Goal: Task Accomplishment & Management: Complete application form

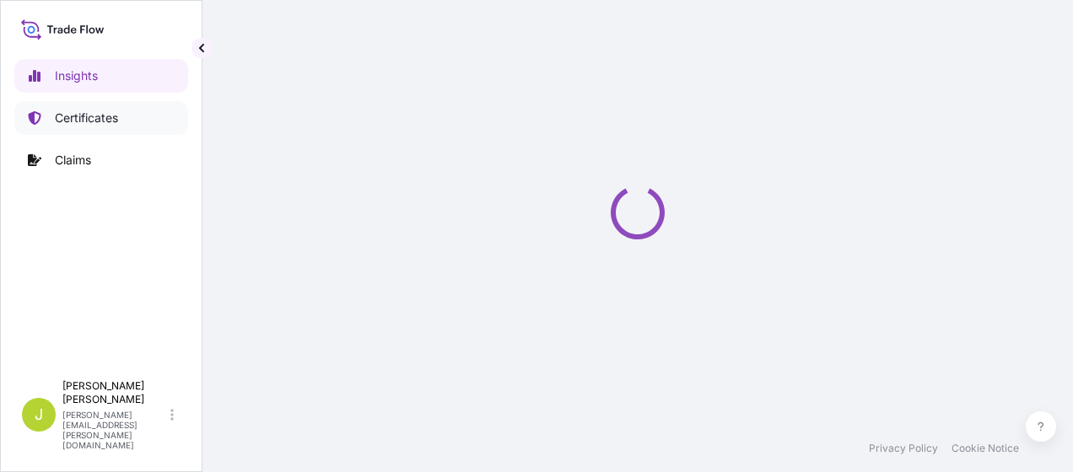
select select "2025"
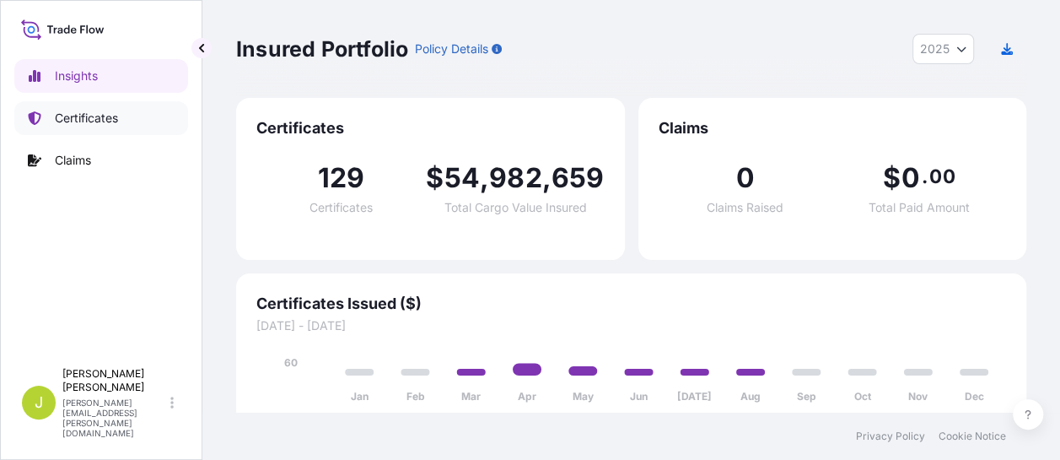
click at [100, 127] on link "Certificates" at bounding box center [101, 118] width 174 height 34
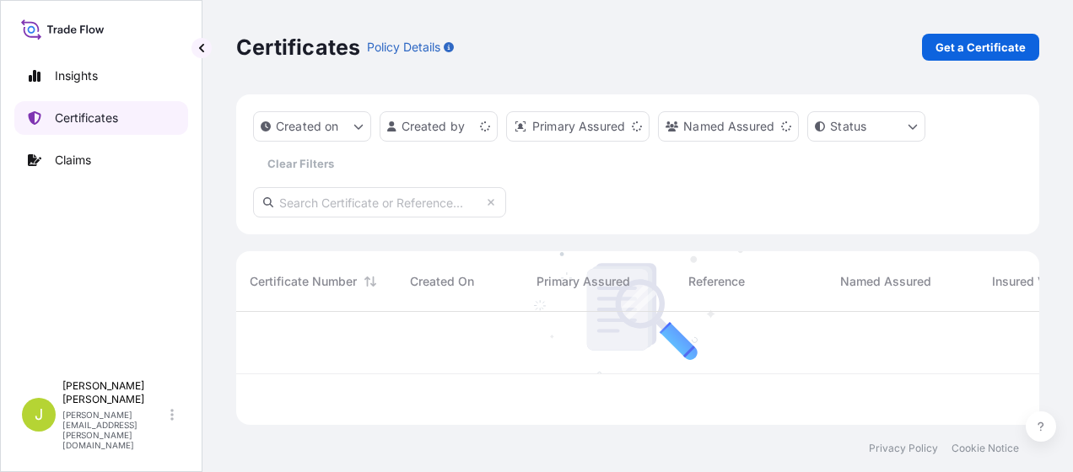
scroll to position [110, 789]
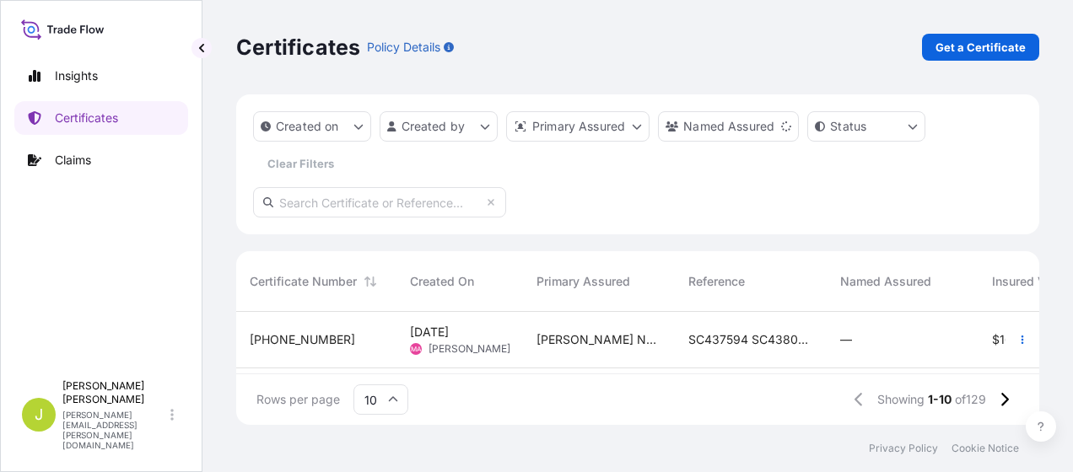
click at [412, 202] on input "text" at bounding box center [379, 202] width 253 height 30
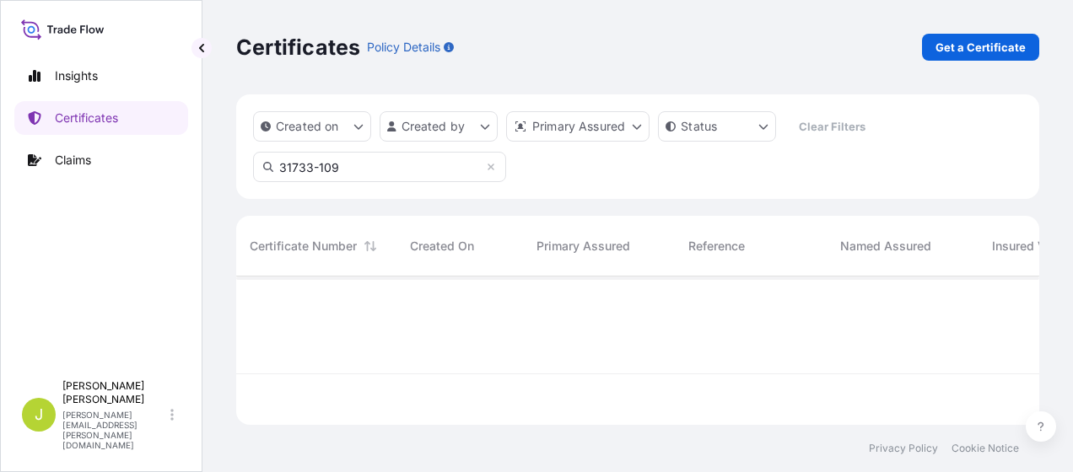
scroll to position [145, 789]
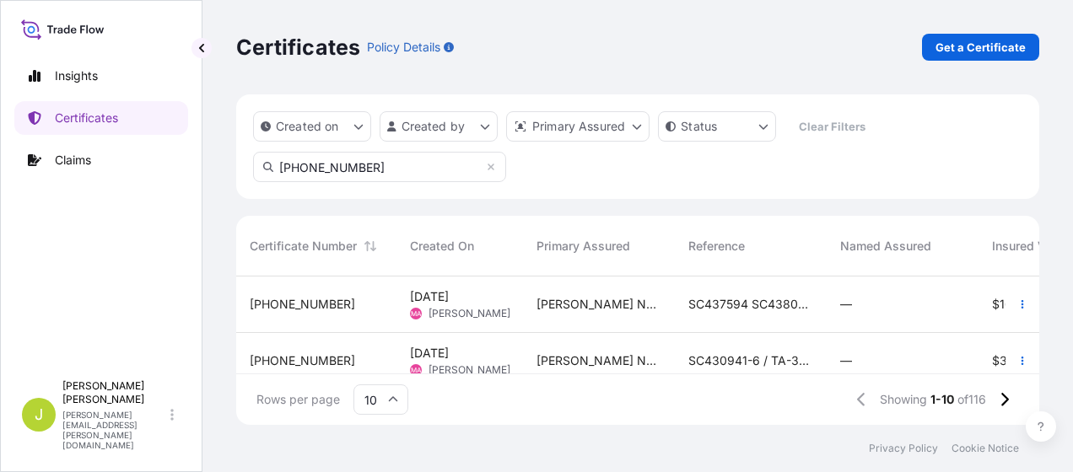
type input "31733-109-1"
click at [257, 304] on span "31733-115-2" at bounding box center [302, 304] width 105 height 17
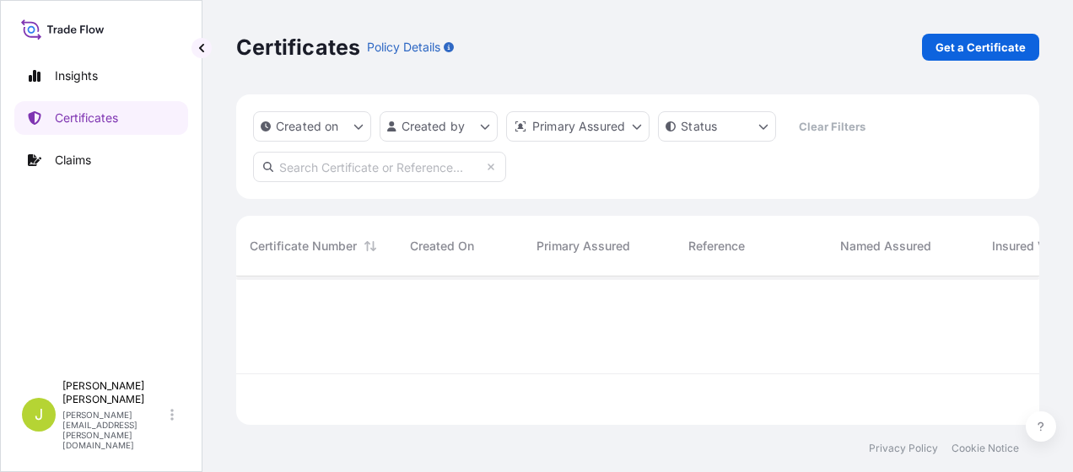
scroll to position [145, 789]
click at [389, 170] on input "text" at bounding box center [379, 167] width 253 height 30
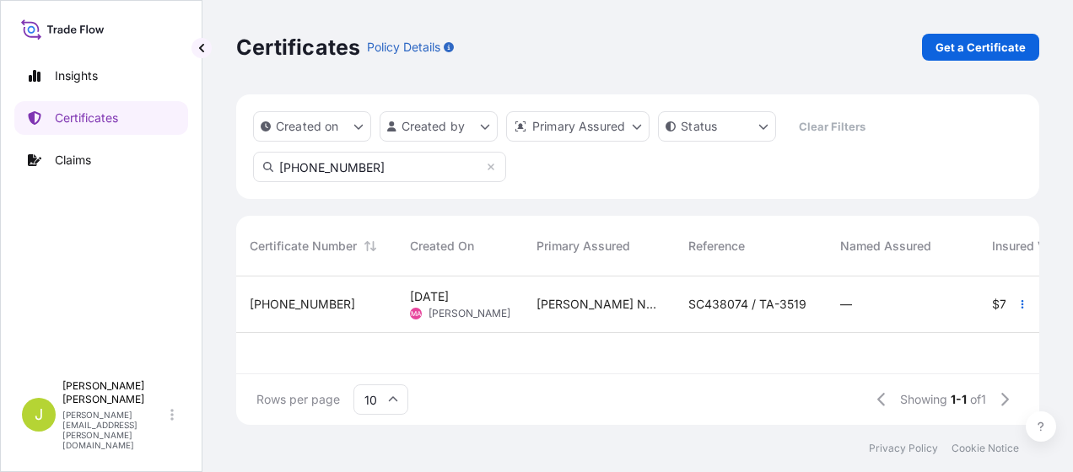
type input "31733-109-1"
click at [278, 302] on span "31733-109-1" at bounding box center [302, 304] width 105 height 17
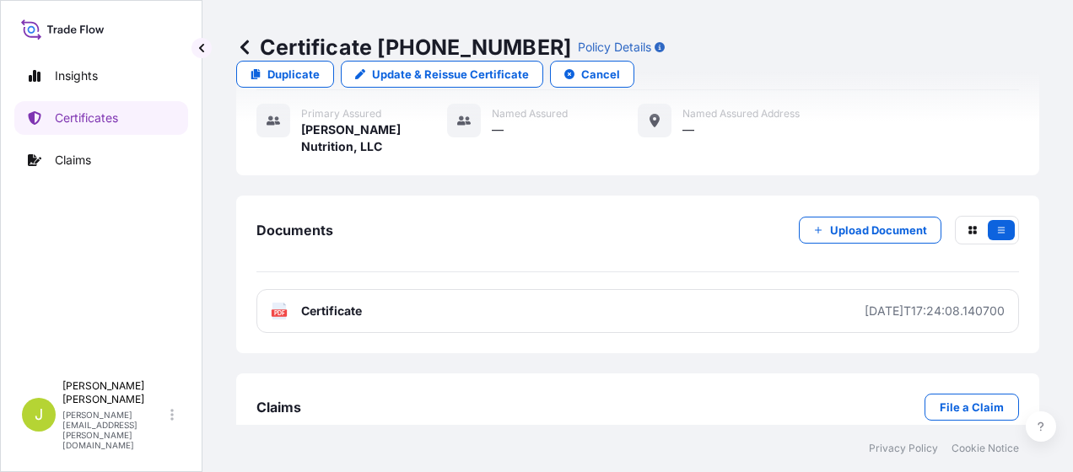
scroll to position [410, 0]
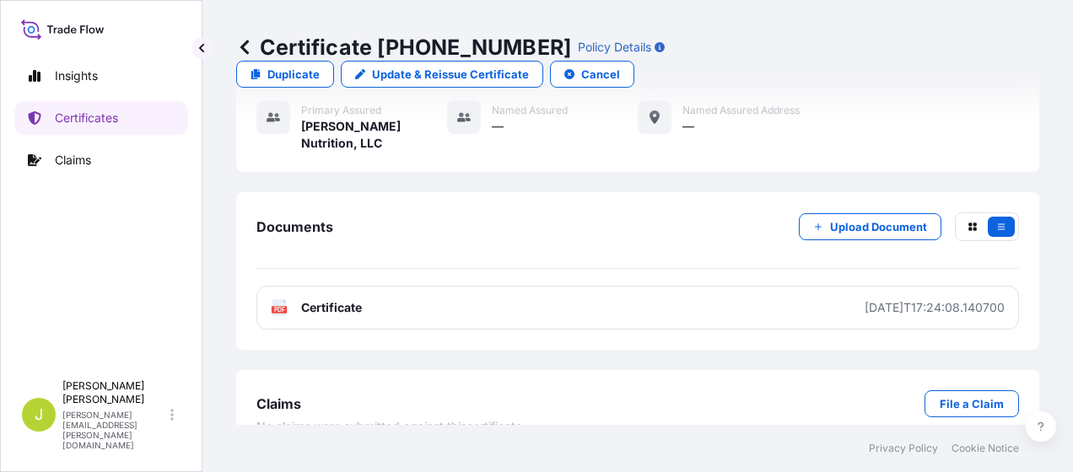
click at [385, 132] on div "Primary assured Wilbur-Ellis Nutrition, LLC Named Assured — Named Assured Addre…" at bounding box center [637, 135] width 762 height 96
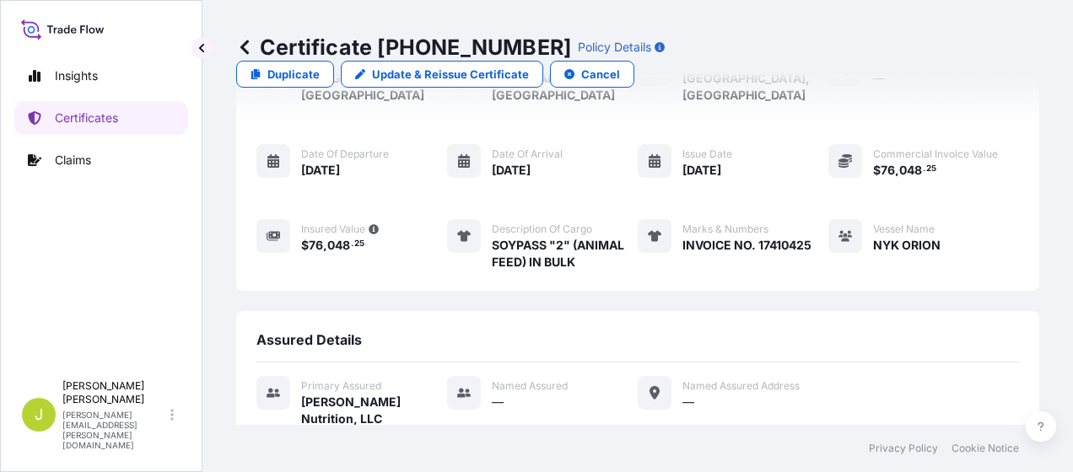
scroll to position [0, 0]
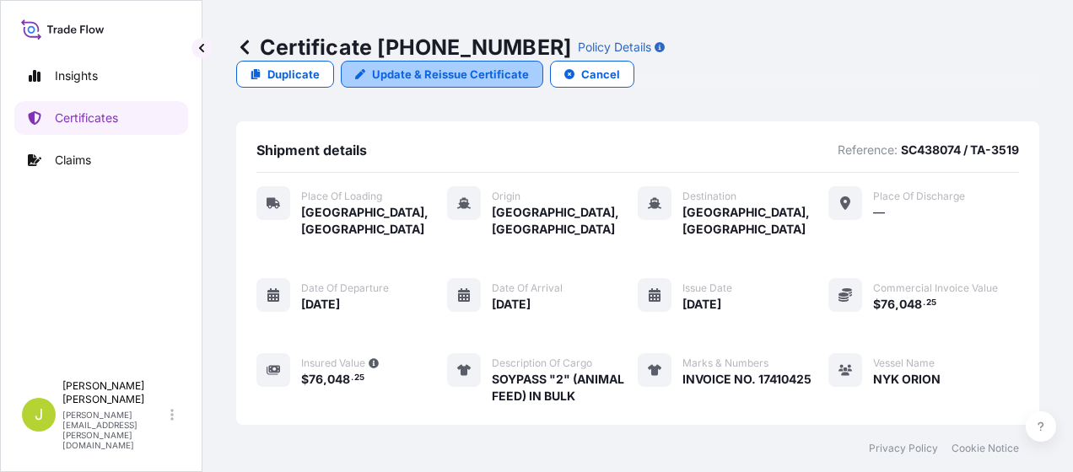
click at [529, 66] on p "Update & Reissue Certificate" at bounding box center [450, 74] width 157 height 17
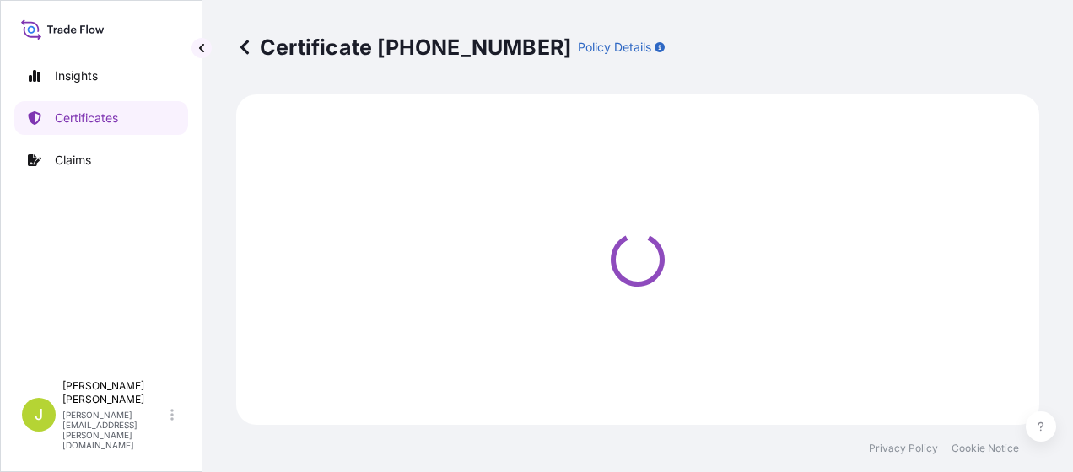
select select "Road / [GEOGRAPHIC_DATA]"
select select "Sea"
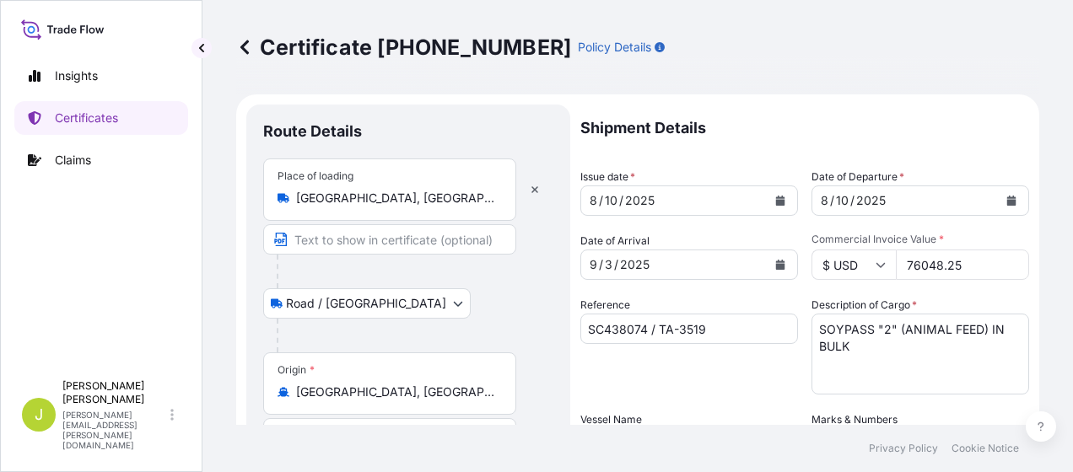
select select "31733"
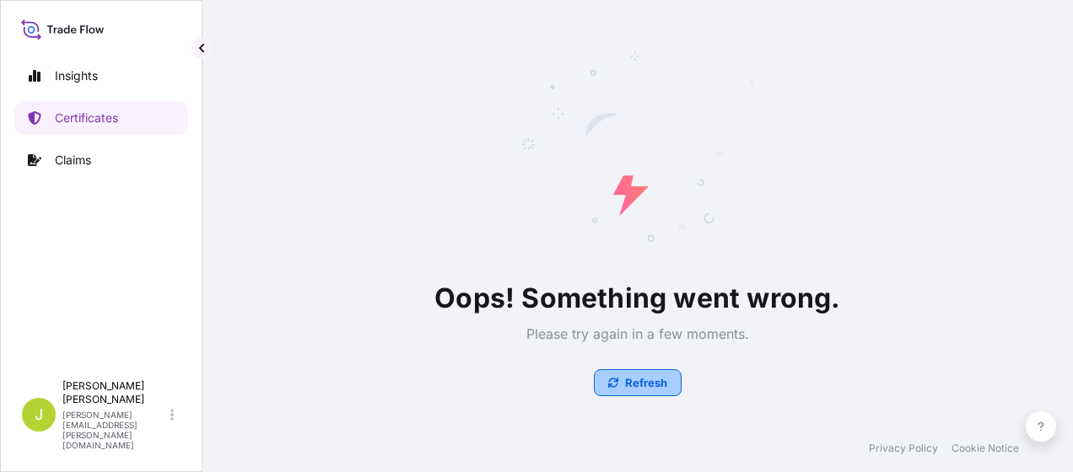
click at [637, 385] on p "Refresh" at bounding box center [646, 383] width 42 height 17
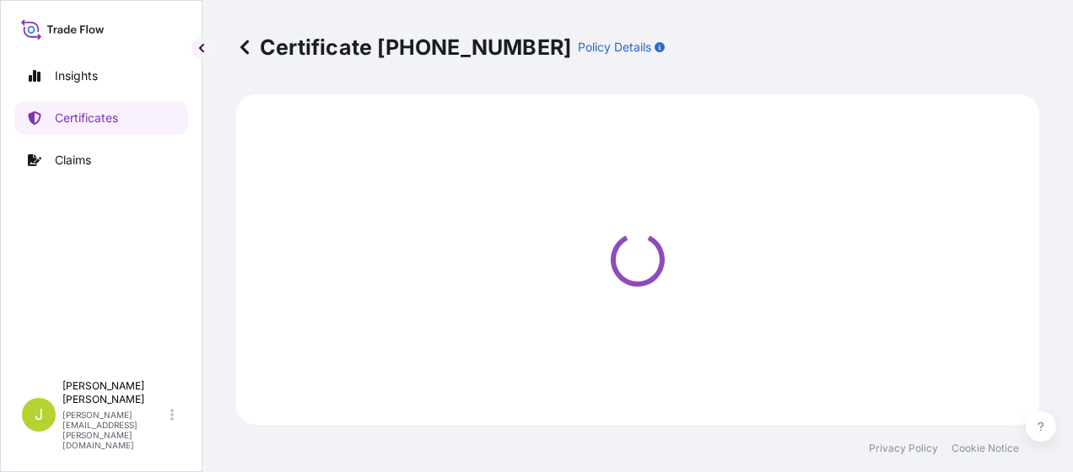
select select "Road / [GEOGRAPHIC_DATA]"
select select "Sea"
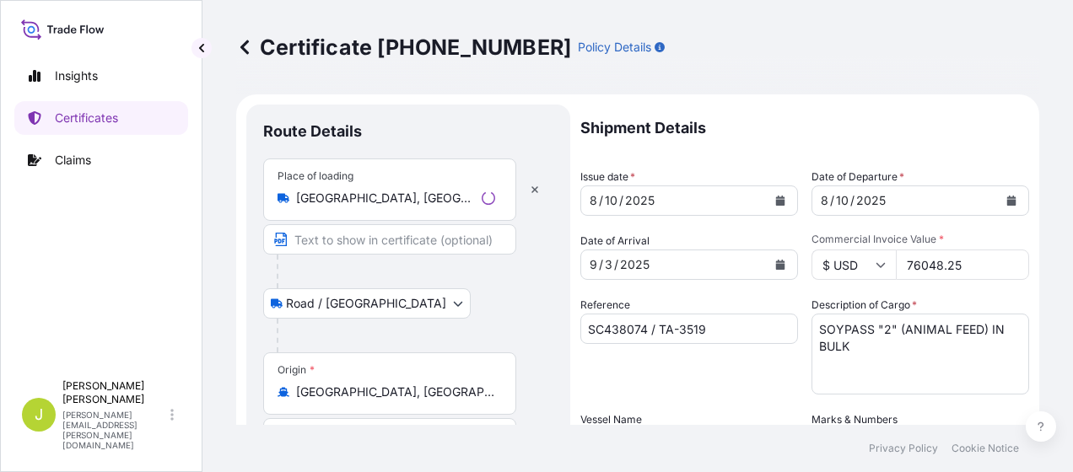
select select "31733"
click at [962, 264] on input "76048.25" at bounding box center [962, 265] width 133 height 30
type input "76048.25"
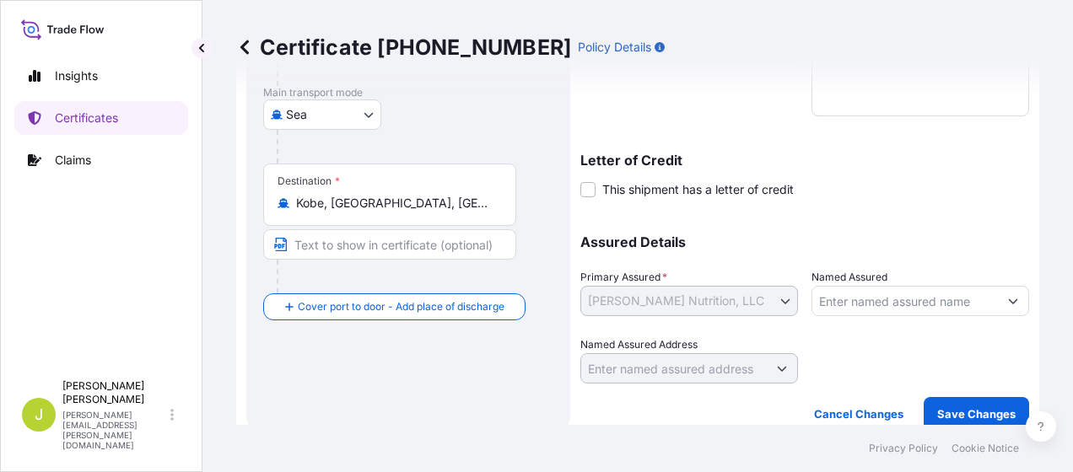
scroll to position [412, 0]
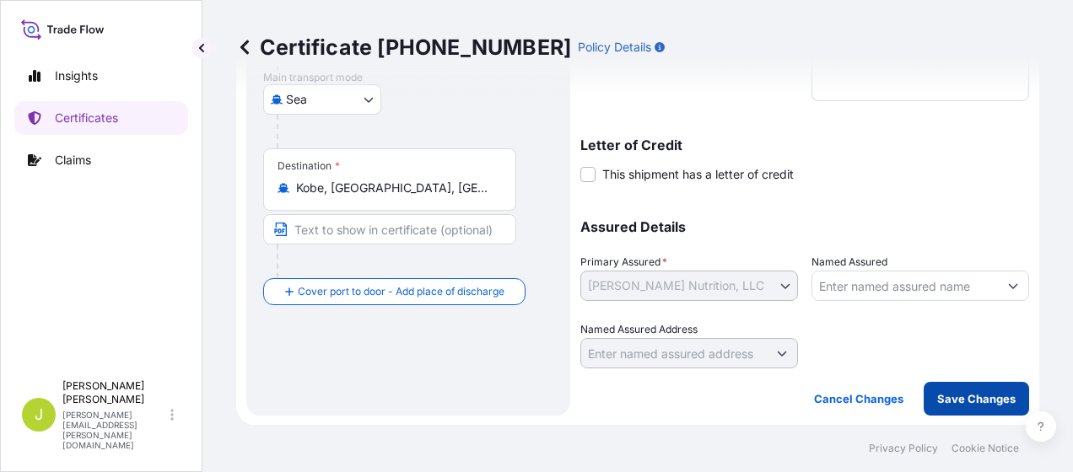
click at [980, 396] on p "Save Changes" at bounding box center [976, 399] width 78 height 17
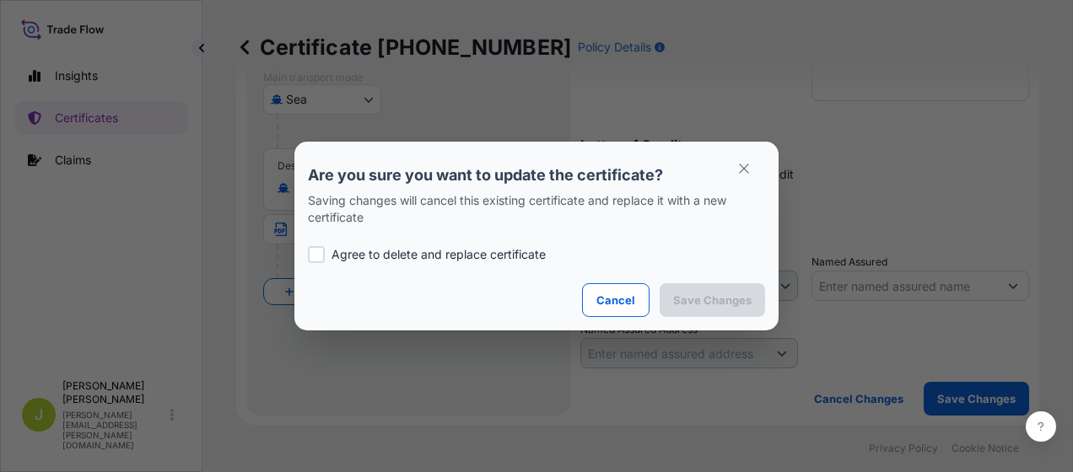
scroll to position [0, 0]
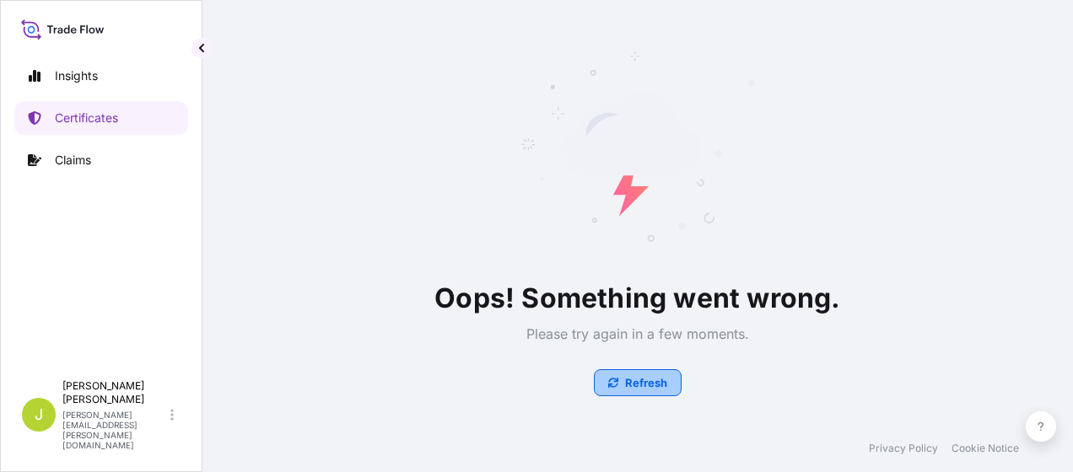
click at [644, 382] on p "Refresh" at bounding box center [646, 383] width 42 height 17
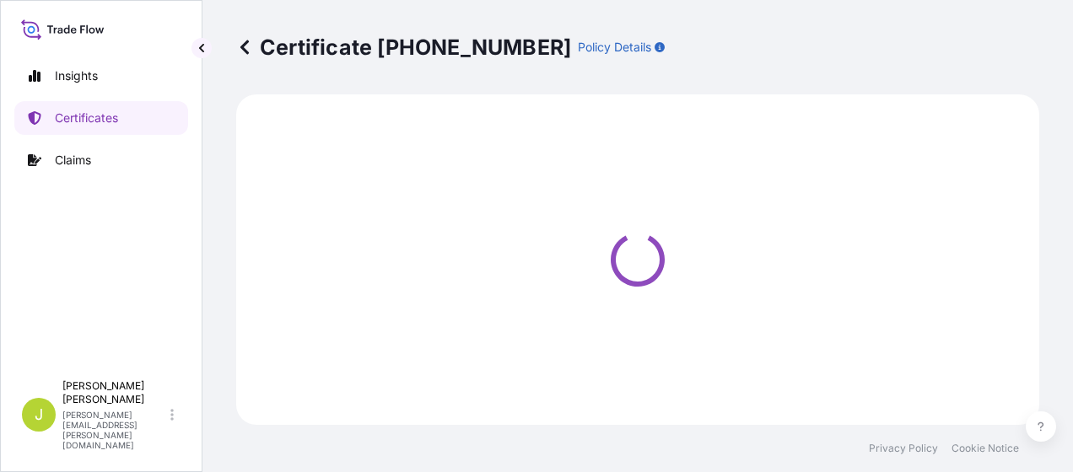
select select "Road / [GEOGRAPHIC_DATA]"
select select "Sea"
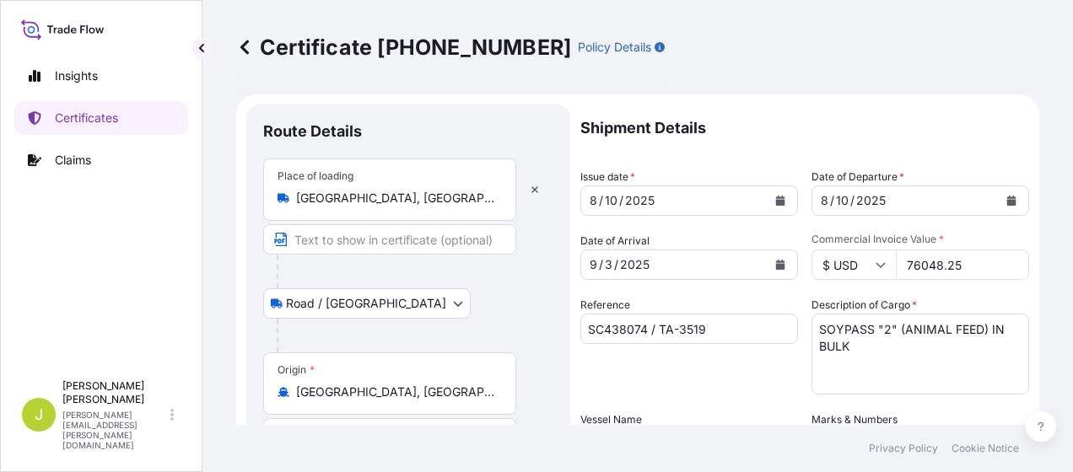
select select "31733"
click at [970, 265] on input "76048.25" at bounding box center [962, 265] width 133 height 30
type input "76048.25"
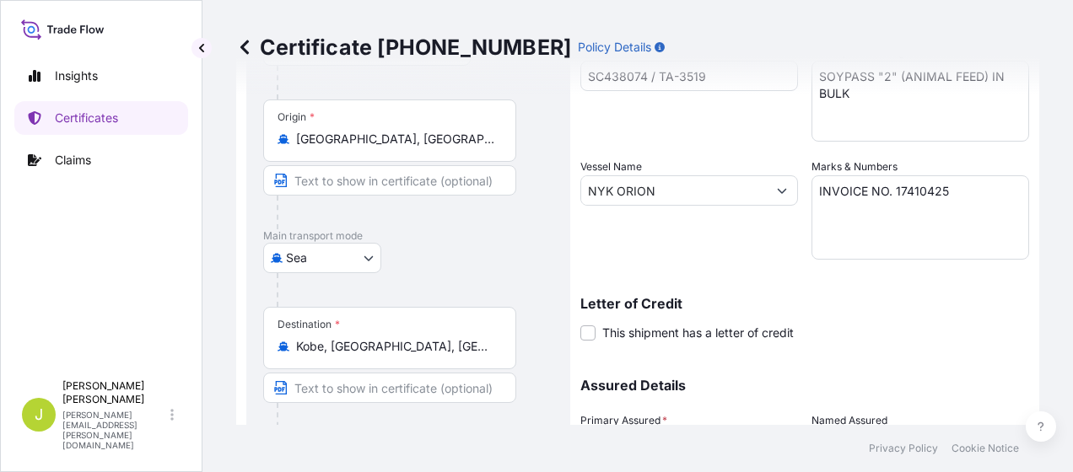
scroll to position [412, 0]
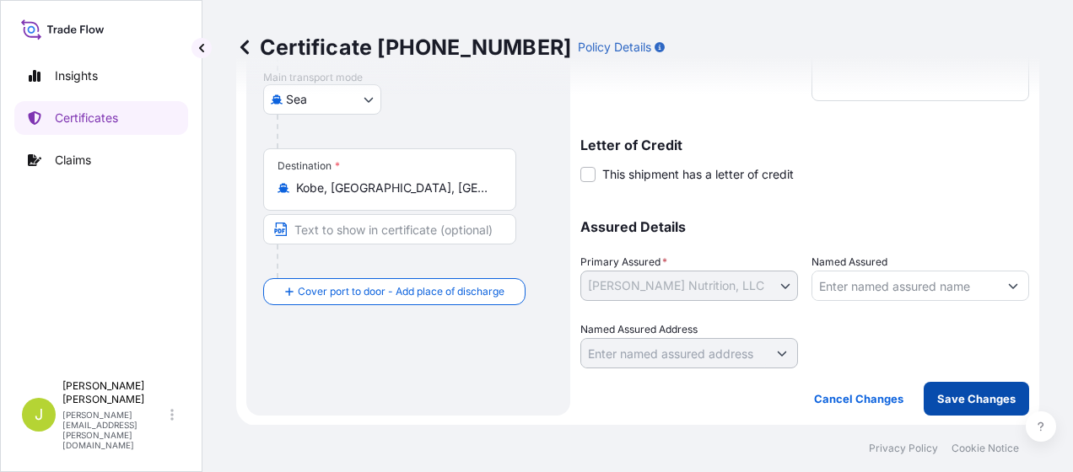
click at [973, 407] on button "Save Changes" at bounding box center [976, 399] width 105 height 34
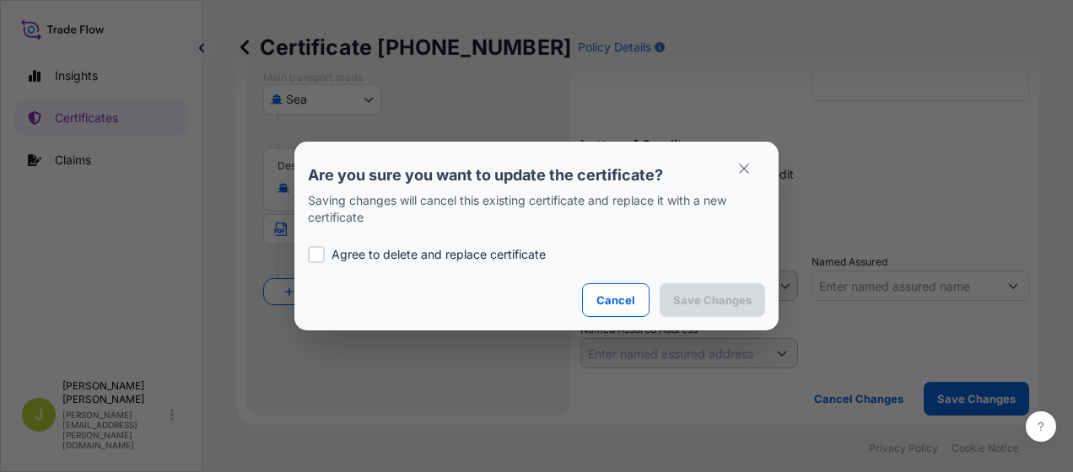
scroll to position [0, 0]
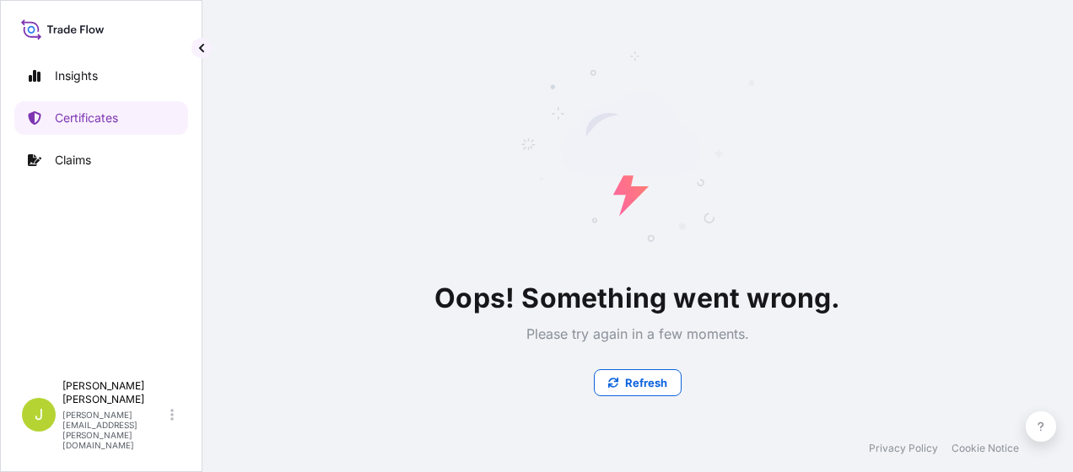
click at [317, 253] on div "Oops! Something went wrong. Please try again in a few moments. Refresh" at bounding box center [637, 212] width 803 height 425
click at [641, 388] on p "Refresh" at bounding box center [646, 383] width 42 height 17
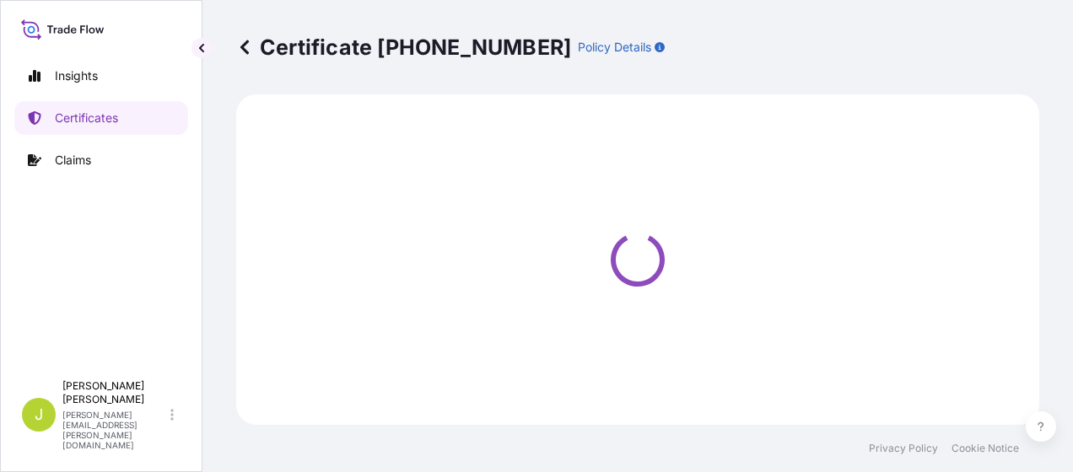
select select "Road / [GEOGRAPHIC_DATA]"
select select "Sea"
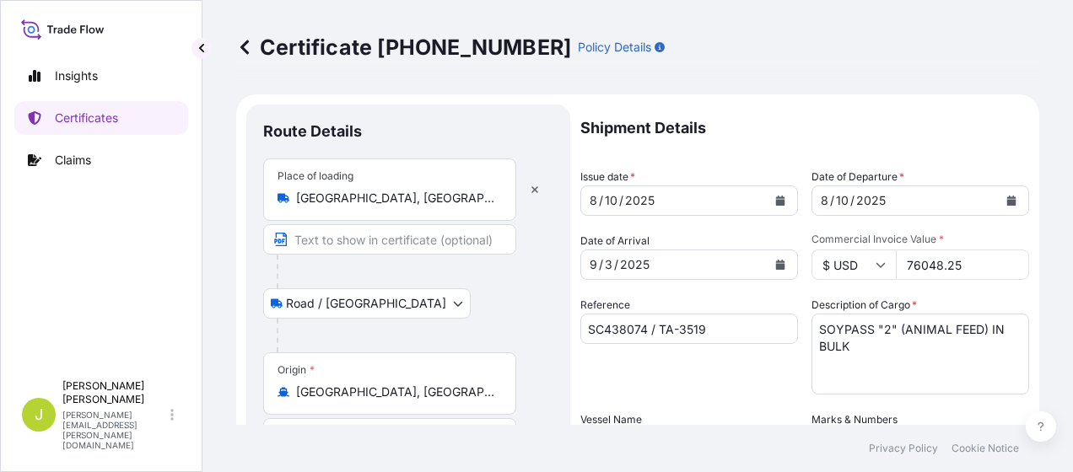
select select "31733"
click at [956, 265] on input "76048.25" at bounding box center [962, 265] width 133 height 30
type input "76048.25"
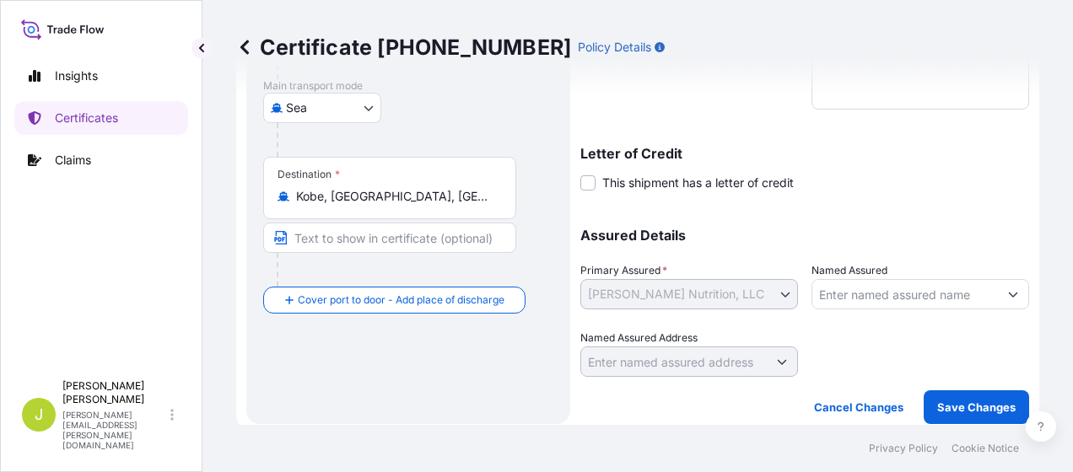
scroll to position [412, 0]
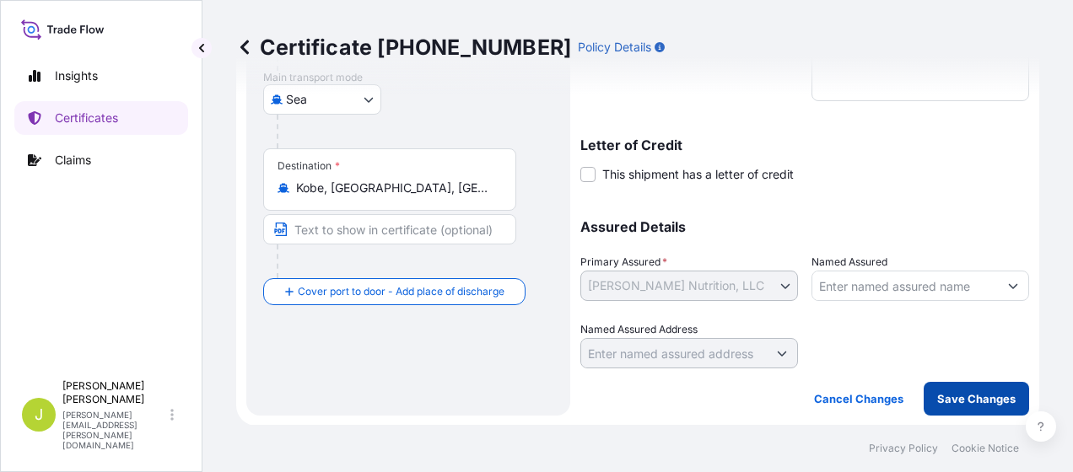
click at [982, 393] on p "Save Changes" at bounding box center [976, 399] width 78 height 17
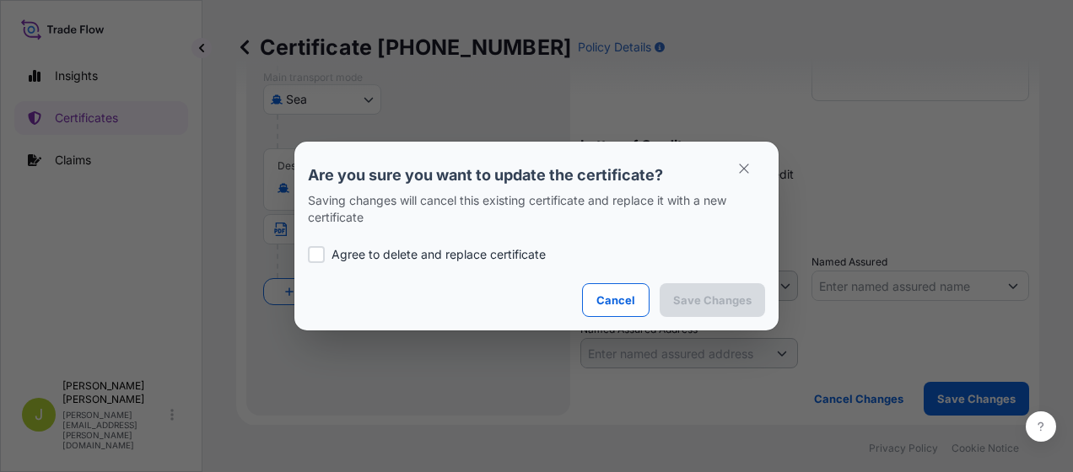
click at [316, 251] on div at bounding box center [316, 254] width 17 height 17
checkbox input "true"
click at [706, 306] on p "Save Changes" at bounding box center [712, 300] width 78 height 17
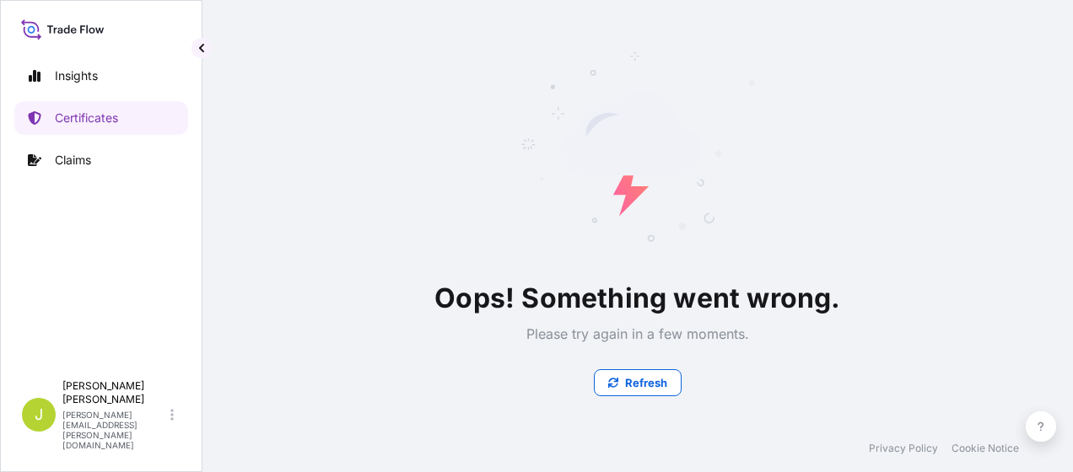
scroll to position [0, 0]
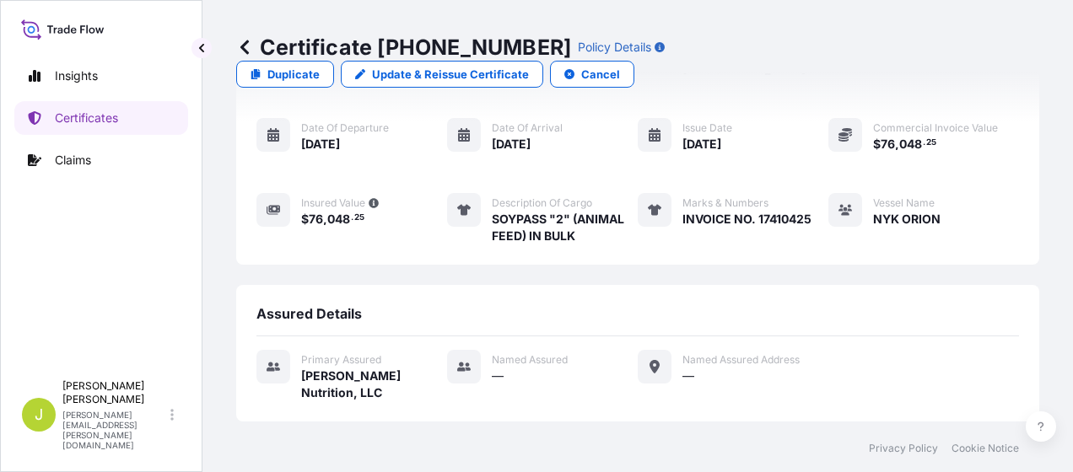
scroll to position [73, 0]
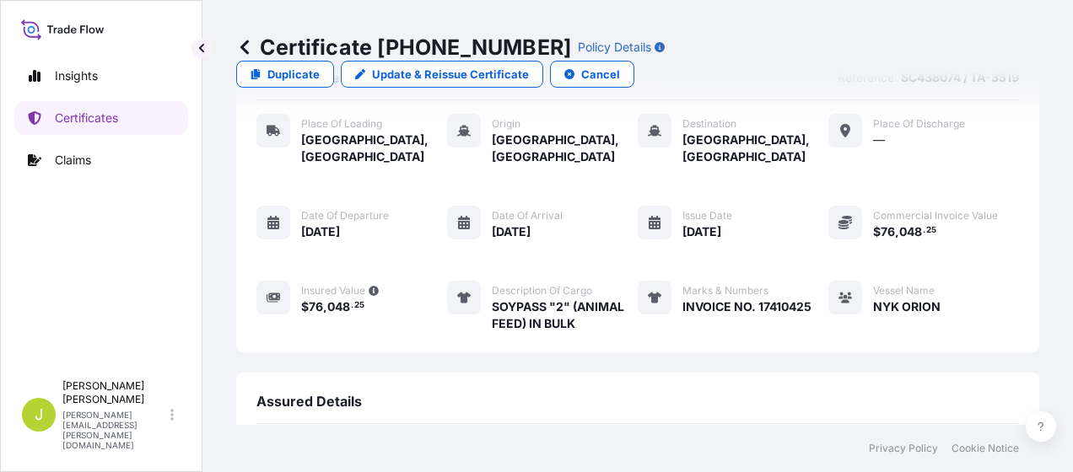
click at [246, 48] on icon at bounding box center [244, 47] width 17 height 17
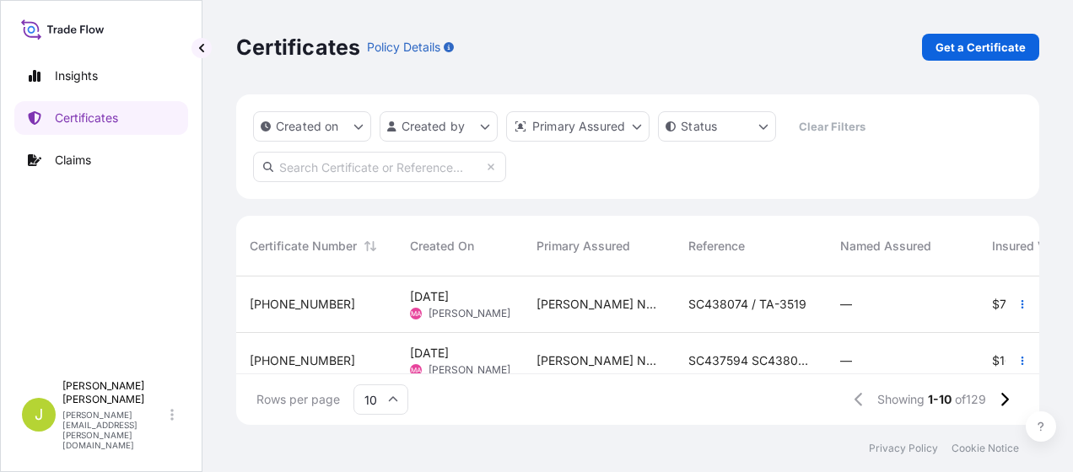
scroll to position [145, 789]
click at [271, 306] on span "31733-109-2" at bounding box center [302, 304] width 105 height 17
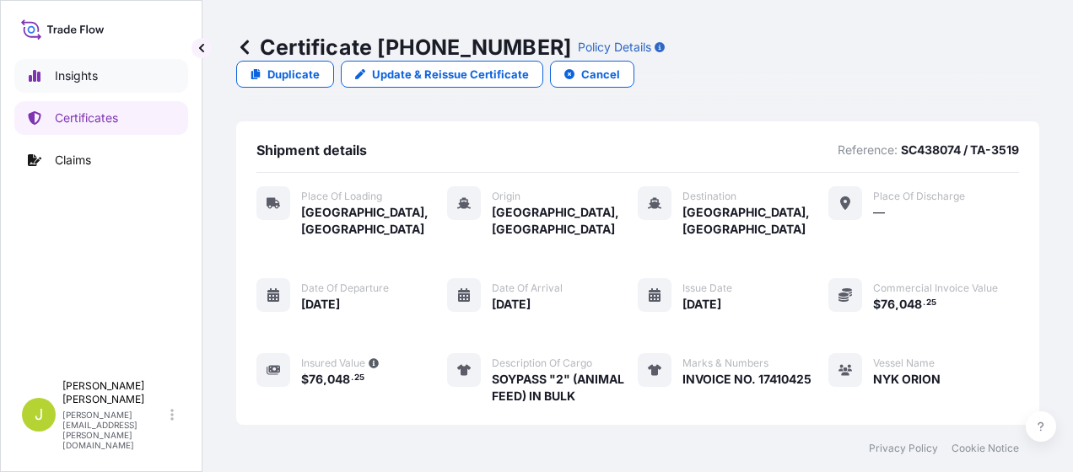
click at [73, 73] on p "Insights" at bounding box center [76, 75] width 43 height 17
select select "2025"
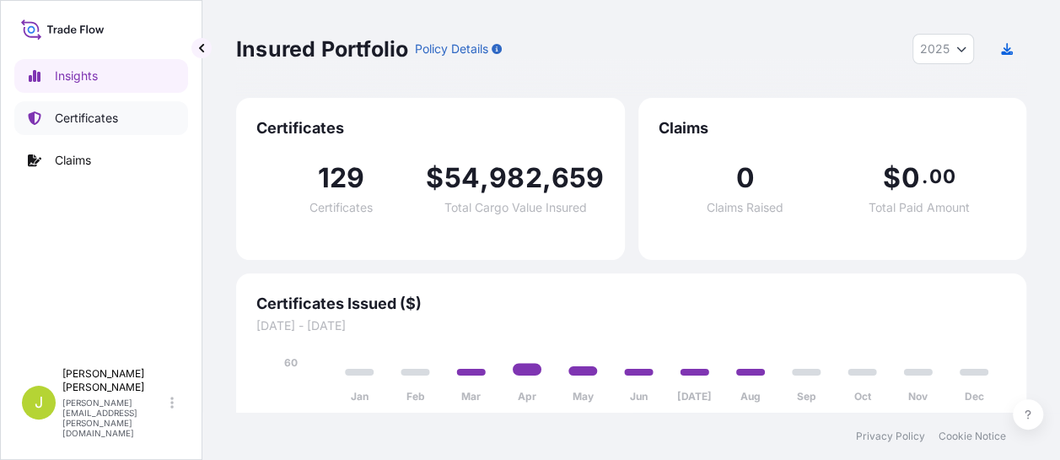
click at [73, 121] on p "Certificates" at bounding box center [86, 118] width 63 height 17
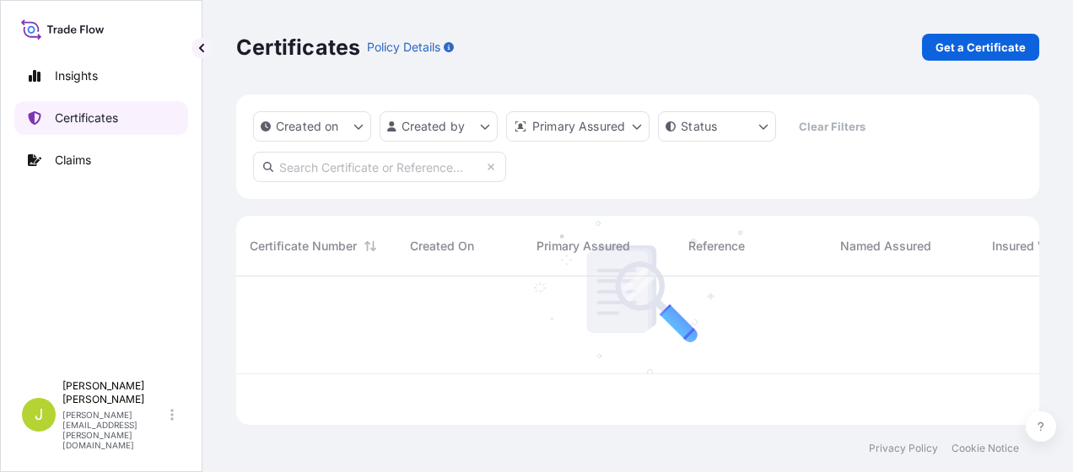
scroll to position [145, 789]
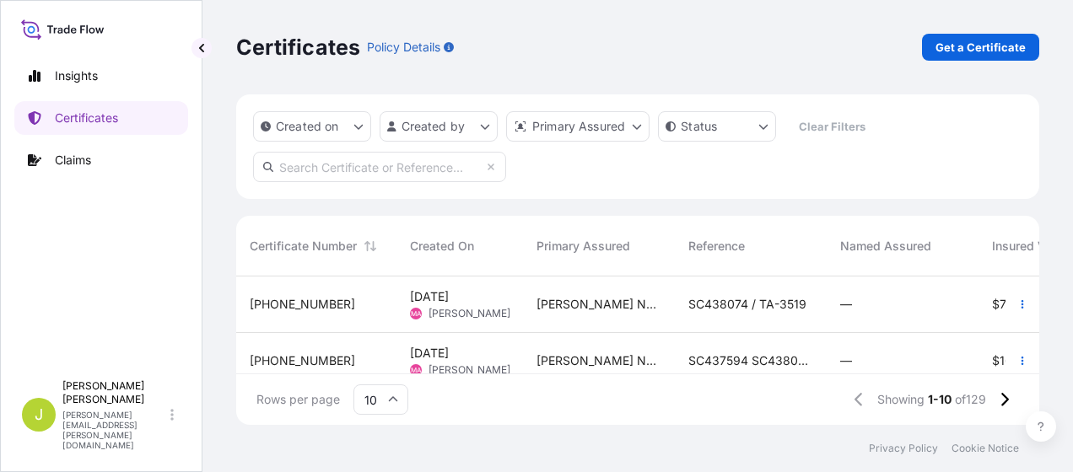
click at [293, 297] on span "31733-109-2" at bounding box center [302, 304] width 105 height 17
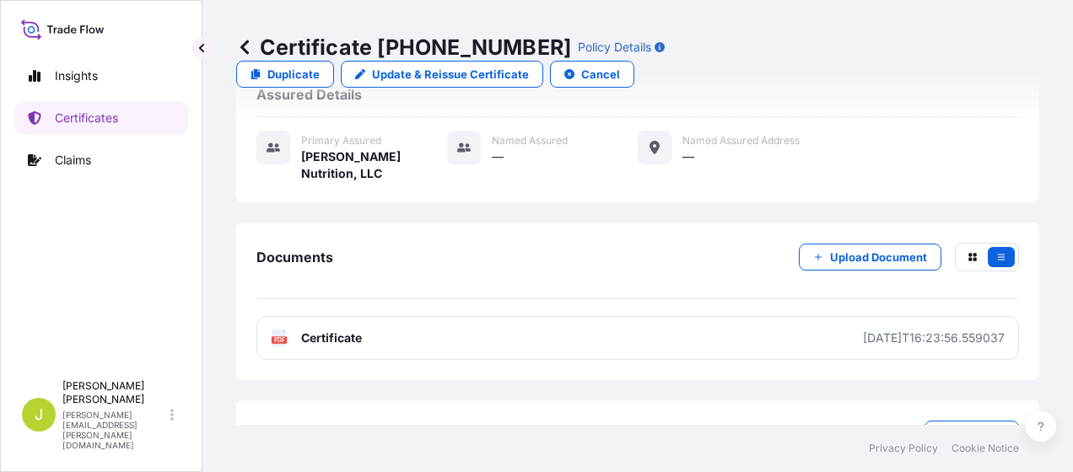
scroll to position [410, 0]
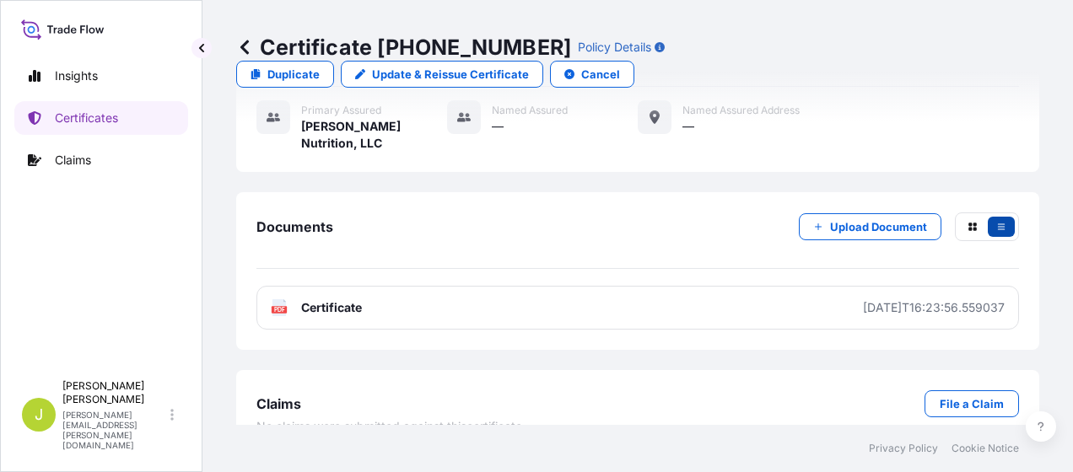
click at [992, 217] on button "button" at bounding box center [1001, 227] width 27 height 20
click at [996, 222] on icon "button" at bounding box center [1001, 227] width 10 height 10
click at [690, 213] on div "Documents Upload Document" at bounding box center [637, 241] width 762 height 57
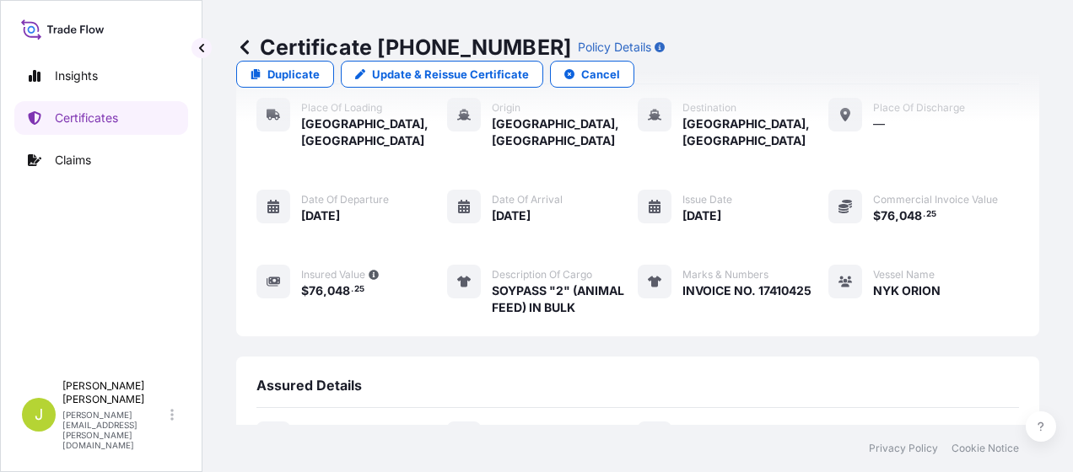
scroll to position [0, 0]
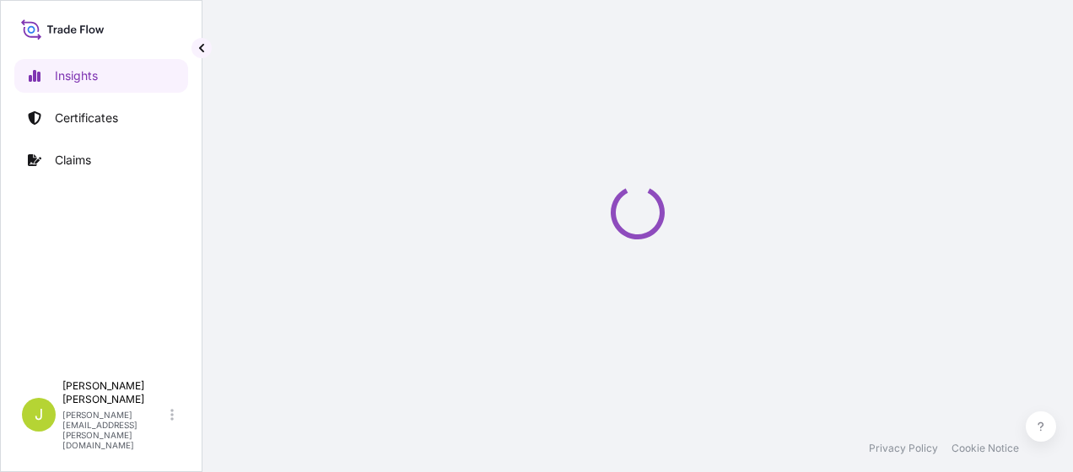
select select "2025"
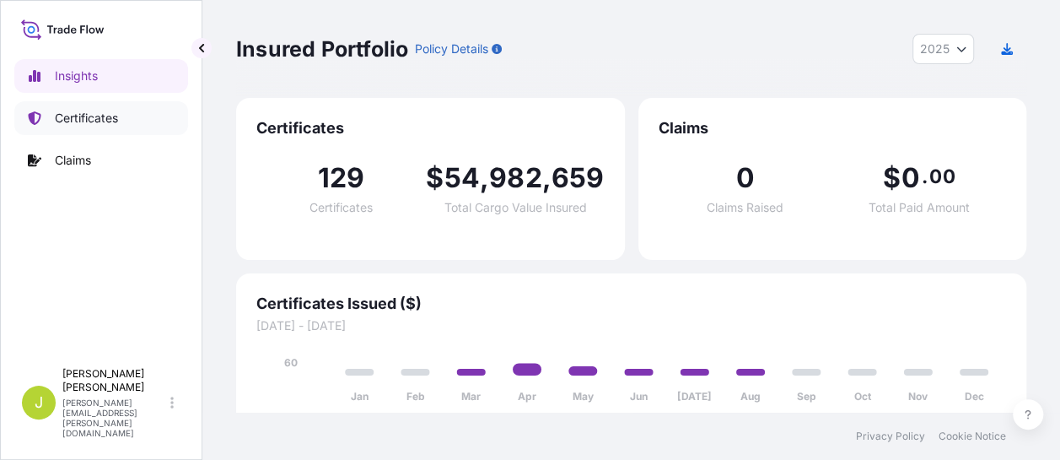
click at [77, 121] on p "Certificates" at bounding box center [86, 118] width 63 height 17
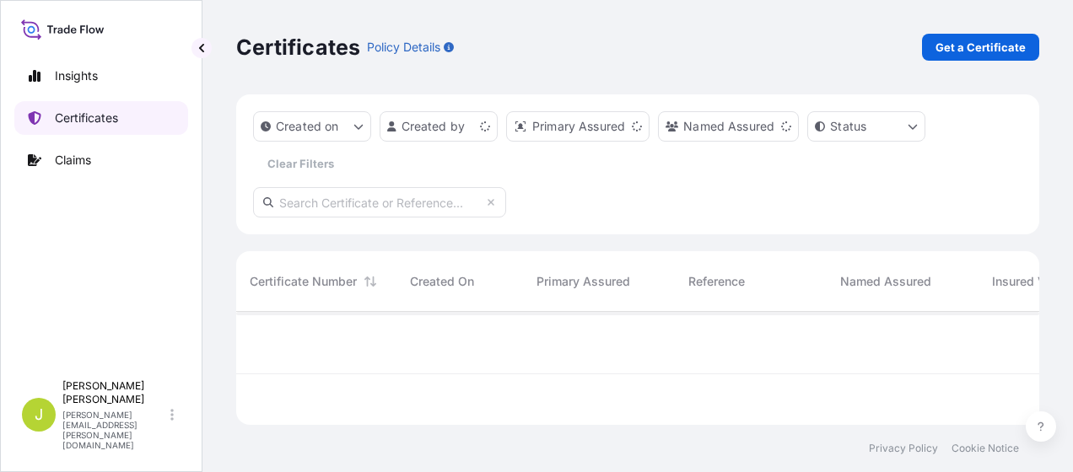
scroll to position [110, 789]
click at [430, 199] on input "text" at bounding box center [379, 202] width 253 height 30
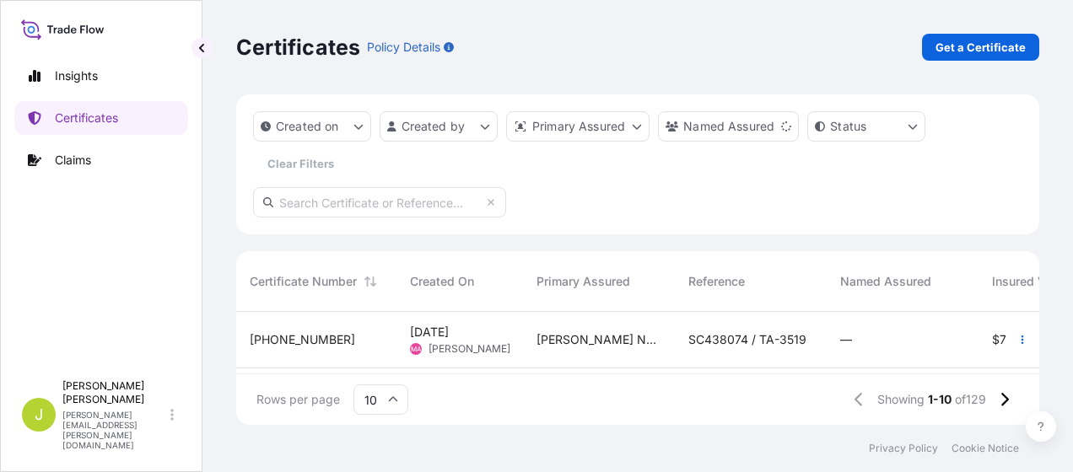
click at [280, 342] on span "31733-109-2" at bounding box center [302, 339] width 105 height 17
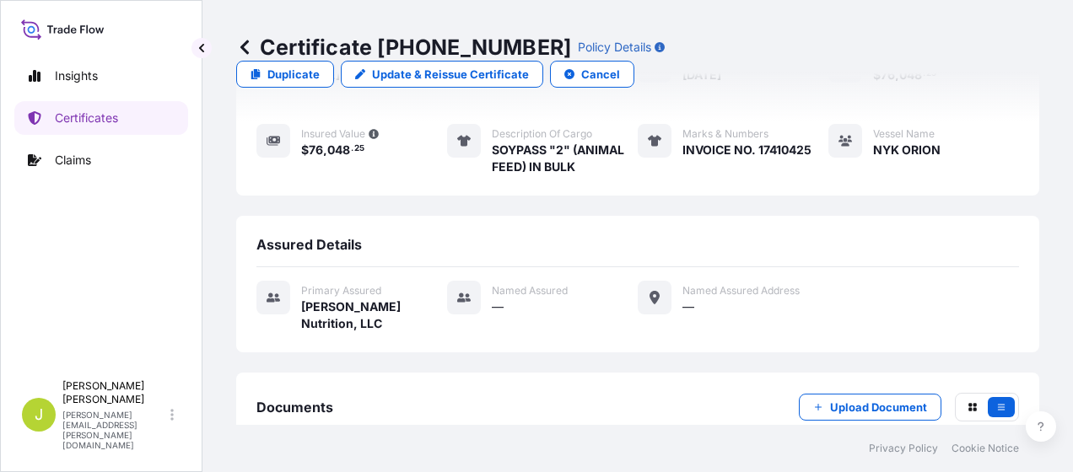
scroll to position [157, 0]
